Goal: Transaction & Acquisition: Book appointment/travel/reservation

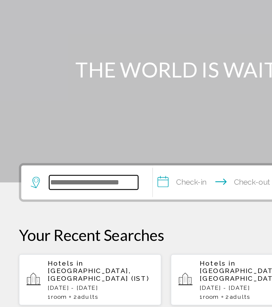
click at [60, 155] on input "Search widget" at bounding box center [53, 159] width 50 height 8
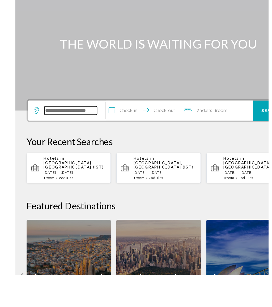
scroll to position [41, 0]
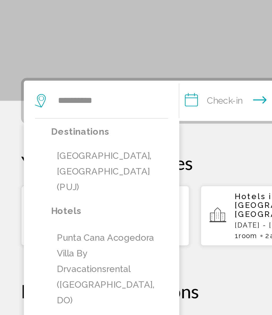
click at [54, 140] on button "[GEOGRAPHIC_DATA], [GEOGRAPHIC_DATA] (PUJ)" at bounding box center [52, 152] width 55 height 25
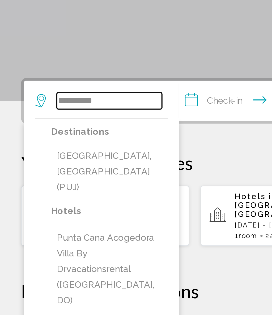
type input "**********"
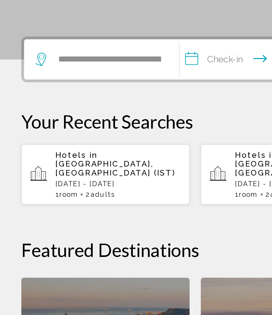
click at [109, 109] on input "**********" at bounding box center [122, 119] width 73 height 21
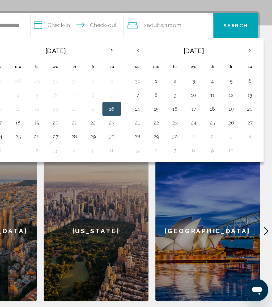
scroll to position [69, 0]
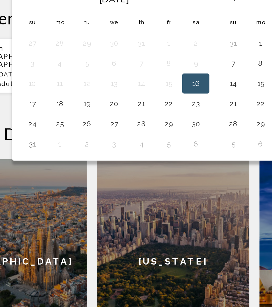
click at [115, 161] on button "21" at bounding box center [119, 164] width 8 height 7
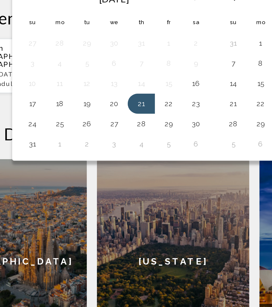
click at [101, 171] on button "27" at bounding box center [105, 174] width 8 height 7
type input "**********"
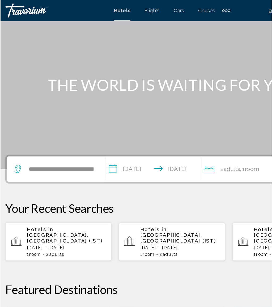
scroll to position [32, 0]
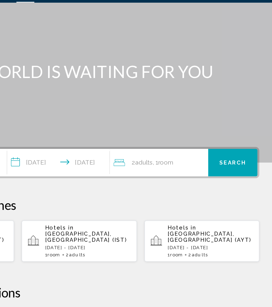
click at [160, 124] on div "2 Adult Adults , 1 Room rooms" at bounding box center [193, 127] width 66 height 7
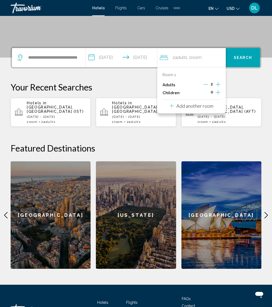
click at [218, 91] on icon "Increment children" at bounding box center [218, 92] width 5 height 5
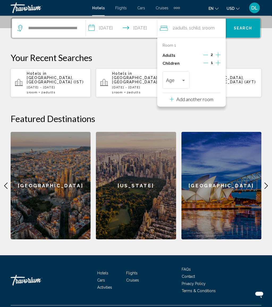
scroll to position [131, 0]
click at [186, 80] on div "Travelers: 2 adults, 1 child" at bounding box center [183, 80] width 5 height 4
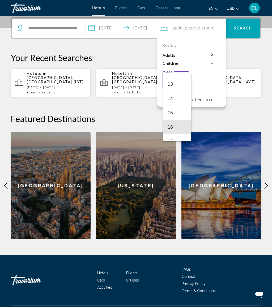
scroll to position [190, 0]
click at [180, 94] on span "14" at bounding box center [177, 91] width 19 height 14
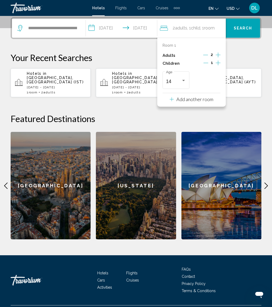
click at [253, 31] on button "Search" at bounding box center [243, 28] width 34 height 19
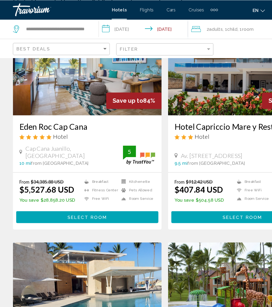
scroll to position [43, 0]
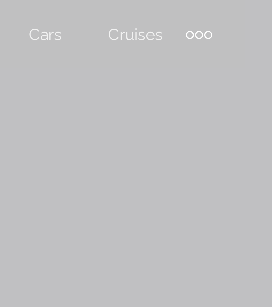
click at [174, 9] on div "Extra navigation items" at bounding box center [177, 8] width 6 height 8
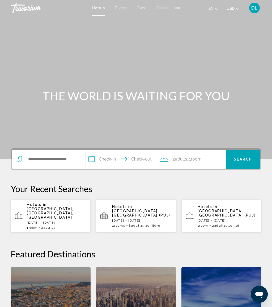
click at [67, 153] on div "Search widget" at bounding box center [48, 159] width 63 height 19
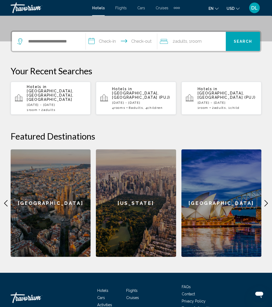
scroll to position [131, 0]
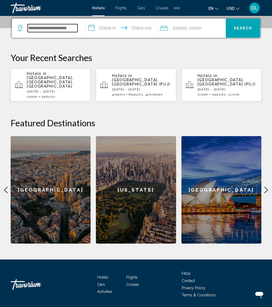
click at [66, 25] on input "Search widget" at bounding box center [53, 28] width 50 height 8
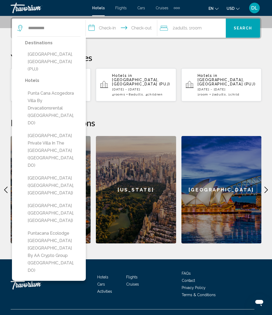
click at [70, 59] on button "[GEOGRAPHIC_DATA], [GEOGRAPHIC_DATA] (PUJ)" at bounding box center [52, 61] width 55 height 25
type input "**********"
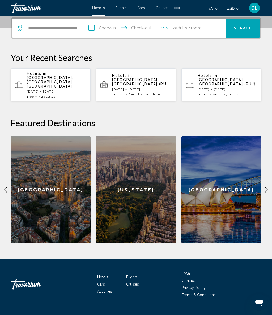
click at [111, 28] on input "**********" at bounding box center [122, 29] width 73 height 21
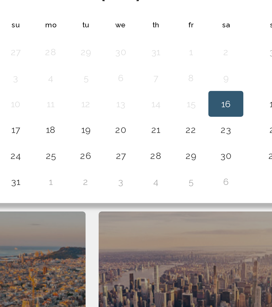
click at [72, 110] on button "25" at bounding box center [76, 113] width 8 height 7
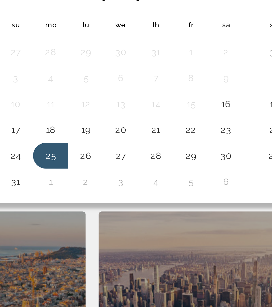
click at [144, 110] on button "30" at bounding box center [148, 113] width 8 height 7
type input "**********"
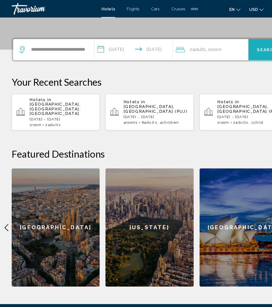
scroll to position [114, 0]
click at [240, 43] on span "Search" at bounding box center [243, 45] width 19 height 4
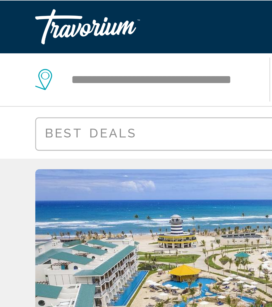
scroll to position [15, 0]
